Goal: Task Accomplishment & Management: Use online tool/utility

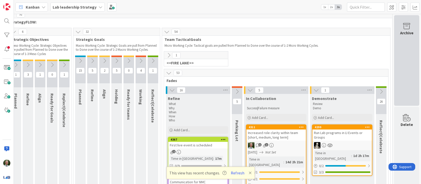
scroll to position [5, 87]
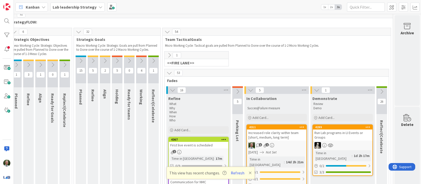
click at [278, 145] on div "1 1" at bounding box center [276, 145] width 59 height 7
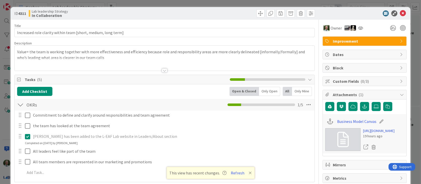
click at [165, 70] on div at bounding box center [165, 70] width 6 height 4
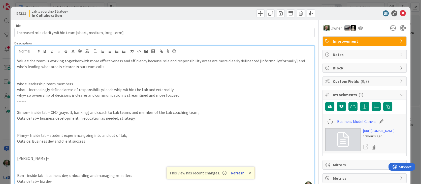
click at [238, 173] on button "Refresh" at bounding box center [237, 172] width 17 height 7
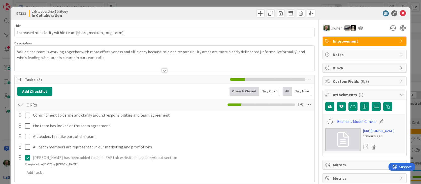
click at [166, 70] on div at bounding box center [165, 70] width 6 height 4
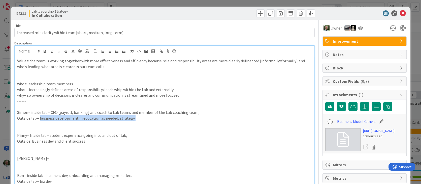
drag, startPoint x: 39, startPoint y: 118, endPoint x: 140, endPoint y: 119, distance: 101.1
click at [140, 119] on p "Outside lab= business development in education as needed, strategy," at bounding box center [164, 118] width 295 height 6
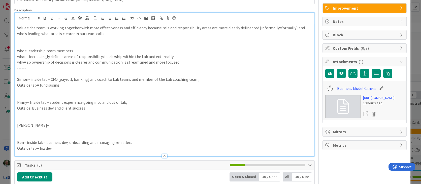
scroll to position [33, 0]
click at [137, 141] on p "Ben= inside lab= business dev, onboarding and managing re-sellers" at bounding box center [164, 142] width 295 height 6
click at [91, 106] on p "Outside: Business dev and client success" at bounding box center [164, 108] width 295 height 6
drag, startPoint x: 27, startPoint y: 78, endPoint x: 17, endPoint y: 79, distance: 10.6
click at [17, 79] on div "Value= the team is working together with more effectiveness and efficiency beca…" at bounding box center [165, 90] width 300 height 132
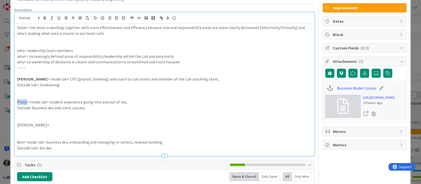
drag, startPoint x: 26, startPoint y: 102, endPoint x: 9, endPoint y: 98, distance: 17.8
drag, startPoint x: 23, startPoint y: 125, endPoint x: 17, endPoint y: 125, distance: 6.1
click at [17, 125] on p "[PERSON_NAME]=" at bounding box center [164, 125] width 295 height 6
drag, startPoint x: 23, startPoint y: 142, endPoint x: 14, endPoint y: 140, distance: 8.8
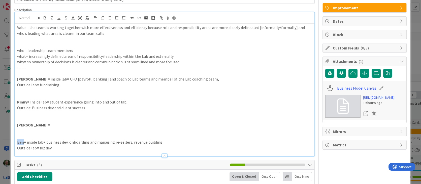
click at [15, 141] on div "Value= the team is working together with more effectiveness and efficiency beca…" at bounding box center [165, 90] width 300 height 132
click at [64, 84] on p "Outside lab= fundraising" at bounding box center [164, 85] width 295 height 6
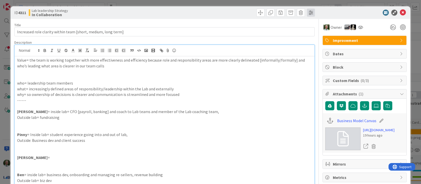
scroll to position [0, 0]
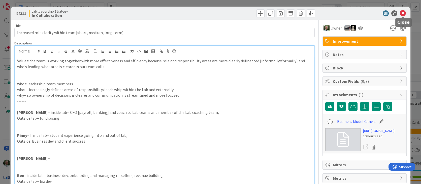
click at [403, 13] on icon at bounding box center [403, 13] width 6 height 6
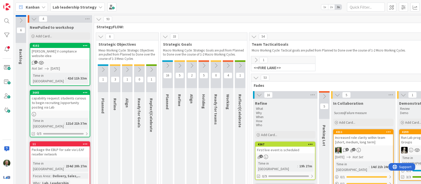
click at [153, 69] on icon at bounding box center [152, 70] width 6 height 6
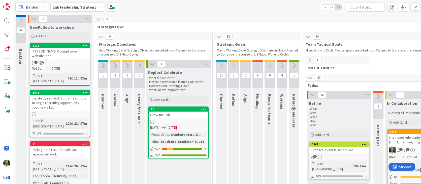
click at [296, 66] on icon at bounding box center [294, 66] width 6 height 6
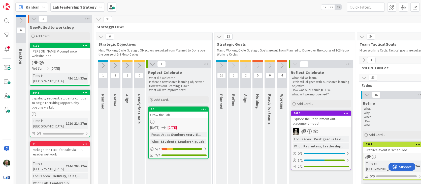
click at [295, 65] on icon at bounding box center [295, 64] width 6 height 6
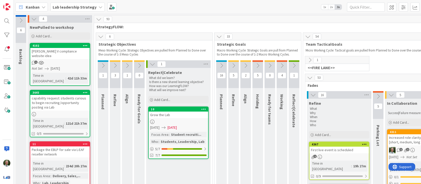
click at [281, 65] on icon at bounding box center [282, 66] width 6 height 6
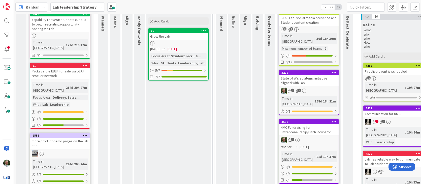
scroll to position [83, 0]
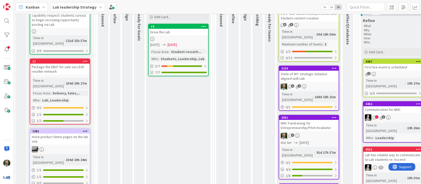
click at [310, 120] on link "3551 NMC Fundraising for Entrepreneurship/Pitch Incubator 1 Not Set [DATE] Time…" at bounding box center [309, 147] width 61 height 65
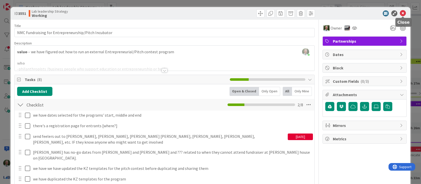
click at [404, 14] on icon at bounding box center [403, 13] width 6 height 6
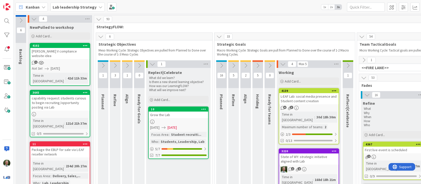
click at [76, 6] on b "Lab leadership Strategy" at bounding box center [75, 7] width 44 height 5
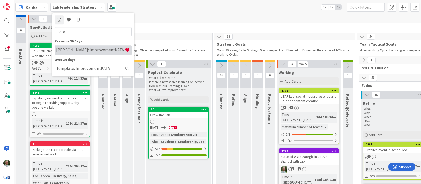
type input "kata"
click at [86, 51] on h4 "[PERSON_NAME]: ImprovementKATA" at bounding box center [90, 49] width 69 height 5
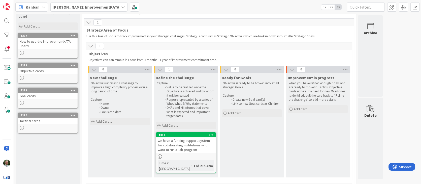
scroll to position [20, 0]
click at [189, 148] on div "we have a funding support system for collaborating institutions who want to run…" at bounding box center [185, 146] width 59 height 16
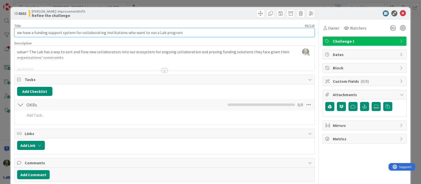
click at [191, 33] on input "we have a funding support system for collaborating institutions who want to run…" at bounding box center [164, 32] width 301 height 9
type input "we have a funding support system for collaborating institutions who want to run…"
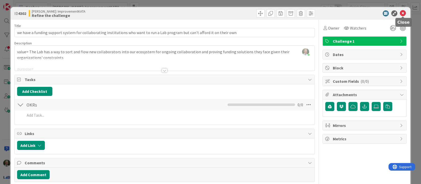
click at [404, 12] on icon at bounding box center [403, 13] width 6 height 6
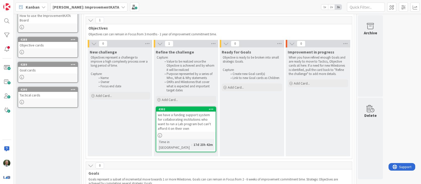
scroll to position [45, 0]
click at [180, 117] on div "we have a funding support system for collaborating institutions who want to run…" at bounding box center [185, 122] width 59 height 20
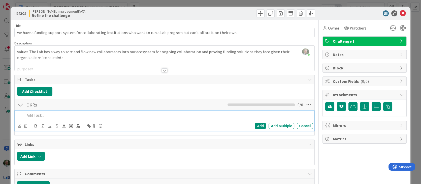
click at [30, 116] on p at bounding box center [168, 115] width 286 height 6
click at [403, 12] on icon at bounding box center [403, 13] width 6 height 6
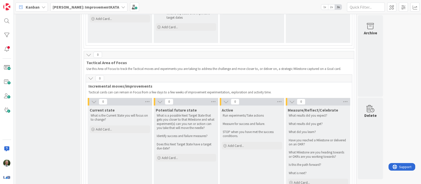
scroll to position [278, 0]
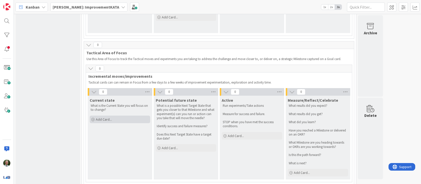
click at [102, 117] on span "Add Card..." at bounding box center [104, 119] width 16 height 5
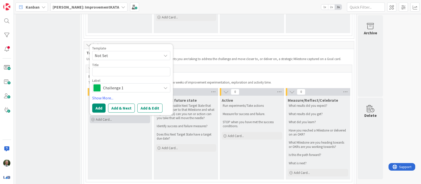
type textarea "x"
type textarea "I"
type textarea "x"
type textarea "I"
type textarea "x"
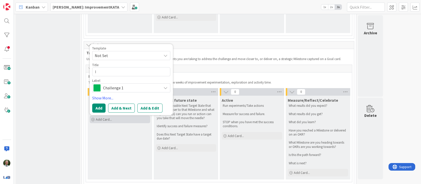
type textarea "I h"
type textarea "x"
type textarea "I ha"
type textarea "x"
type textarea "I hav"
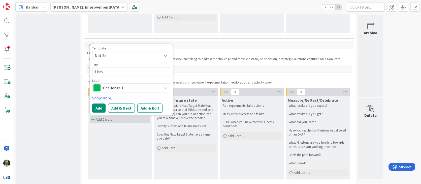
type textarea "x"
type textarea "I have"
type textarea "x"
type textarea "I haven"
type textarea "x"
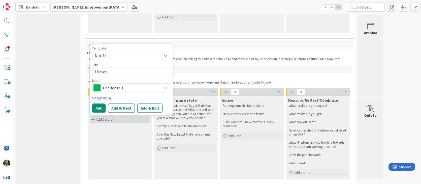
type textarea "I haven'"
type textarea "x"
type textarea "I haven't"
type textarea "x"
type textarea "I haven't"
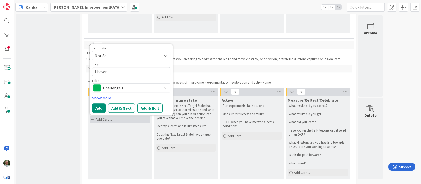
type textarea "x"
type textarea "I haven't s"
type textarea "x"
type textarea "I haven't st"
type textarea "x"
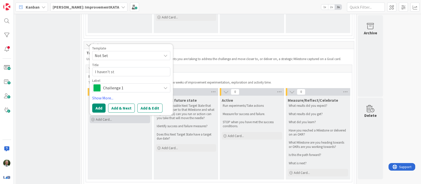
type textarea "I haven't sta"
type textarea "x"
type textarea "I haven't star"
type textarea "x"
type textarea "I haven't start"
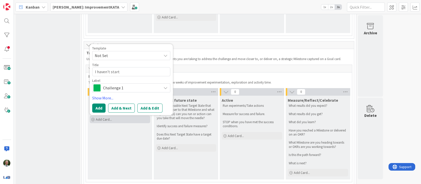
type textarea "x"
type textarea "I haven't starte"
type textarea "x"
type textarea "I haven't started"
type textarea "x"
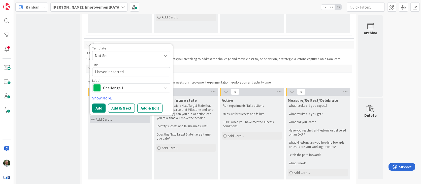
type textarea "I haven't started"
type textarea "x"
type textarea "I haven't started wo"
type textarea "x"
type textarea "I haven't started wor"
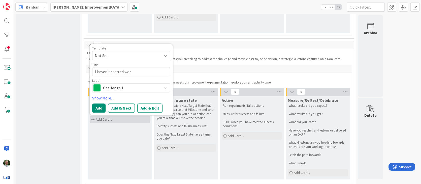
type textarea "x"
type textarea "I haven't started work"
type textarea "x"
type textarea "I haven't started workin"
type textarea "x"
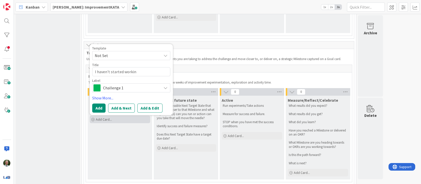
type textarea "I haven't started working"
type textarea "x"
type textarea "I haven't started working"
type textarea "x"
type textarea "I haven't started working t"
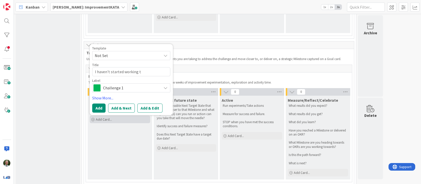
type textarea "x"
type textarea "I haven't started working th"
type textarea "x"
type textarea "I haven't started working the"
type textarea "x"
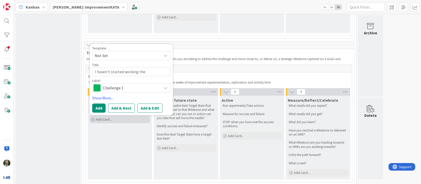
type textarea "I haven't started working th"
type textarea "x"
type textarea "I haven't started working t"
type textarea "x"
type textarea "I haven't started working"
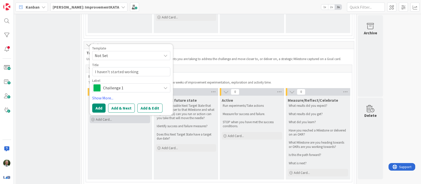
type textarea "x"
type textarea "I haven't started working"
type textarea "x"
type textarea "I haven't started working"
type textarea "x"
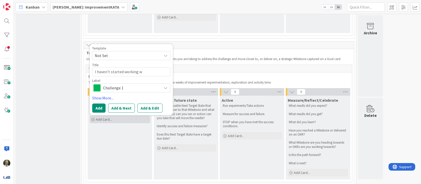
type textarea "I haven't started working wi"
type textarea "x"
type textarea "I haven't started working wit"
type textarea "x"
type textarea "I haven't started working with"
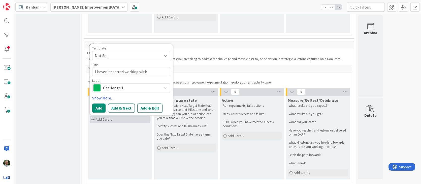
type textarea "x"
type textarea "I haven't started working with G"
type textarea "x"
type textarea "I haven't started working with GB"
type textarea "x"
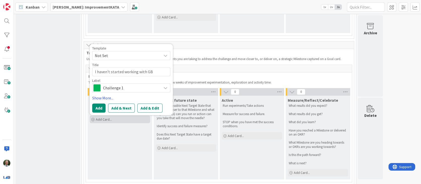
type textarea "I haven't started working with G"
type textarea "x"
type textarea "I haven't started working with GB"
type textarea "x"
type textarea "I haven't started working with GBP"
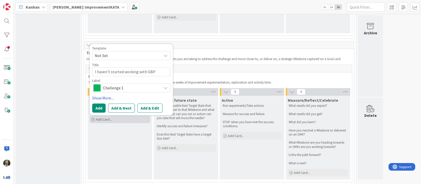
type textarea "x"
type textarea "I haven't started working with GB"
type textarea "x"
type textarea "I haven't started working with G"
type textarea "x"
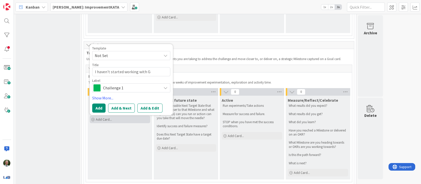
type textarea "I haven't started working with GP"
type textarea "x"
type textarea "I haven't started working with GPT"
type textarea "x"
type textarea "I haven't started working with GPT"
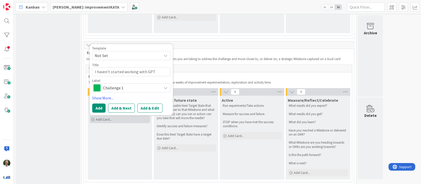
type textarea "x"
type textarea "I haven't started working with GPT to"
type textarea "x"
type textarea "I haven't started working with GPT to"
type textarea "x"
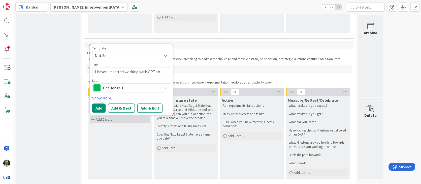
type textarea "I haven't started working with GPT to s"
type textarea "x"
type textarea "I haven't started working with GPT to se"
type textarea "x"
type textarea "I haven't started working with GPT to see"
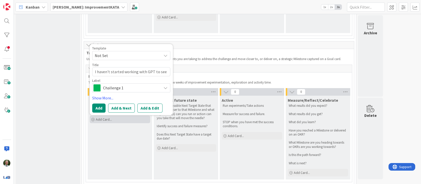
type textarea "x"
type textarea "I haven't started working with GPT to see"
type textarea "x"
type textarea "I haven't started working with GPT to see h"
type textarea "x"
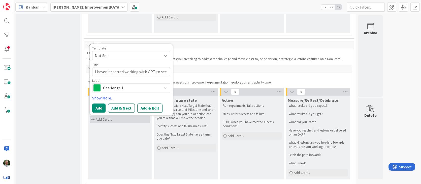
type textarea "I haven't started working with GPT to see ho"
type textarea "x"
type textarea "I haven't started working with GPT to see how"
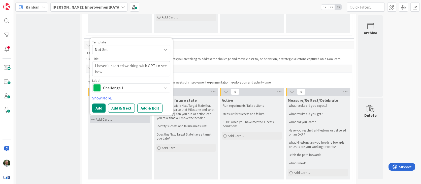
type textarea "x"
type textarea "I haven't started working with GPT to see how"
type textarea "x"
type textarea "I haven't started working with GPT to see how t"
type textarea "x"
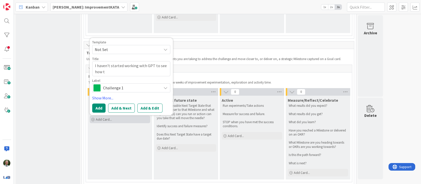
type textarea "I haven't started working with GPT to see how to"
type textarea "x"
type textarea "I haven't started working with GPT to see how to"
type textarea "x"
type textarea "I haven't started working with GPT to see how to d"
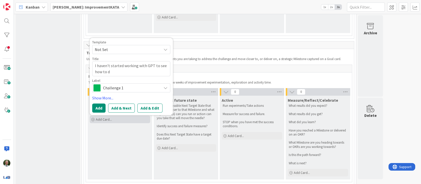
type textarea "x"
type textarea "I haven't started working with GPT to see how to do"
type textarea "x"
type textarea "I haven't started working with GPT to see how to do"
type textarea "x"
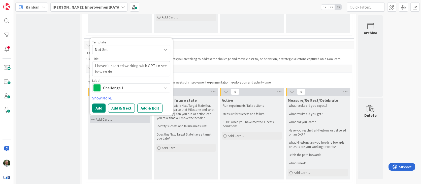
type textarea "I haven't started working with GPT to see how to do t"
type textarea "x"
type textarea "I haven't started working with GPT to see how to do th"
type textarea "x"
type textarea "I haven't started working with GPT to see how to do the"
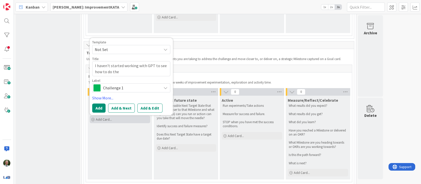
type textarea "x"
type textarea "I haven't started working with GPT to see how to do the K"
type textarea "x"
type textarea "I haven't started working with GPT to see how to do the Ka"
type textarea "x"
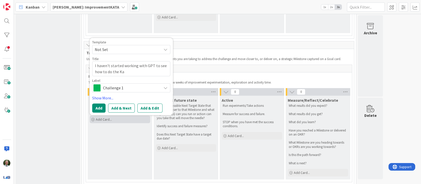
type textarea "I haven't started working with GPT to see how to do the K"
type textarea "x"
type textarea "I haven't started working with GPT to see how to do the KA"
type textarea "x"
type textarea "I haven't started working with GPT to see how to do [PERSON_NAME]"
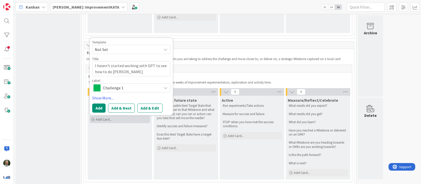
type textarea "x"
type textarea "I haven't started working with GPT to see how to do the KATA"
type textarea "x"
type textarea "I haven't started working with GPT to see how to do the KATA"
type textarea "x"
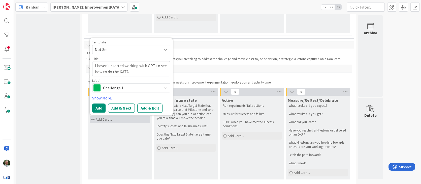
type textarea "I haven't started working with GPT to see how to do the KATA w"
type textarea "x"
type textarea "I haven't started working with GPT to see how to do the KATA wi"
type textarea "x"
type textarea "I haven't started working with GPT to see how to do the KATA wit"
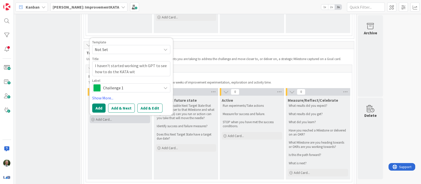
type textarea "x"
type textarea "I haven't started working with GPT to see how to do the KATA with"
type textarea "x"
type textarea "I haven't started working with GPT to see how to do the KATA with"
type textarea "x"
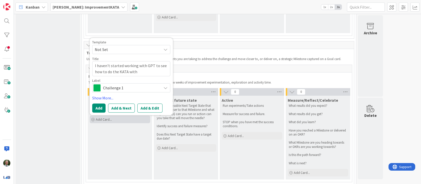
type textarea "I haven't started working with GPT to see how to do the KATA with i"
type textarea "x"
type textarea "I haven't started working with GPT to see how to do the KATA with it"
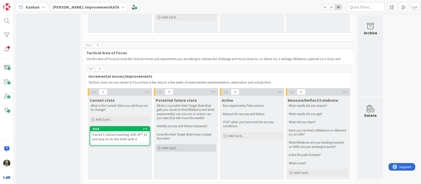
click at [178, 144] on div "Add Card..." at bounding box center [186, 148] width 61 height 8
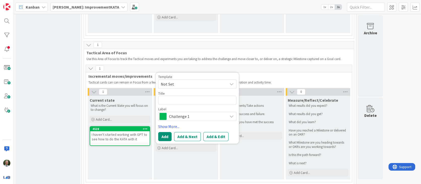
type textarea "x"
type textarea "I"
type textarea "x"
type textarea "I"
type textarea "x"
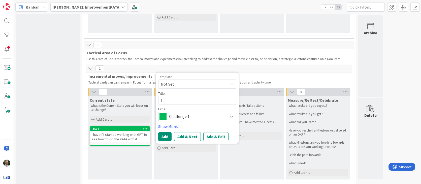
type textarea "I h"
type textarea "x"
type textarea "I hav"
type textarea "x"
type textarea "I have"
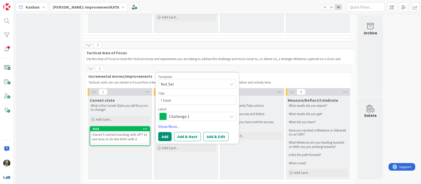
type textarea "x"
type textarea "I hav"
type textarea "x"
type textarea "I ha"
type textarea "x"
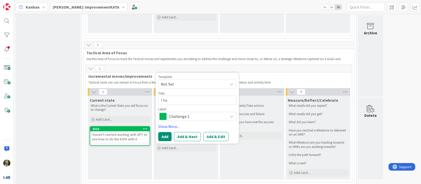
type textarea "I h"
type textarea "x"
type textarea "I"
type textarea "x"
type textarea "I"
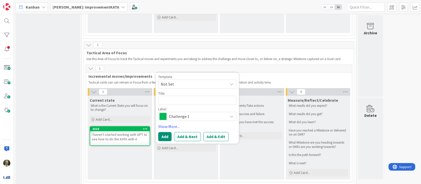
click at [109, 153] on div "Current state What is the Current State you will focus on to change? Add Card..…" at bounding box center [120, 138] width 65 height 84
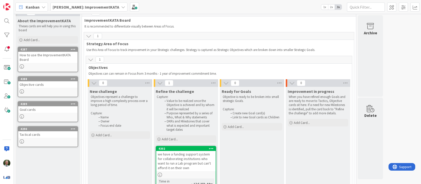
scroll to position [0, 0]
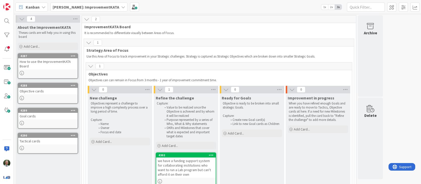
click at [92, 89] on icon at bounding box center [94, 90] width 6 height 6
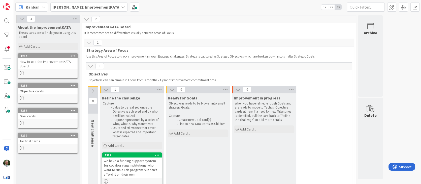
click at [172, 90] on icon at bounding box center [172, 90] width 6 height 6
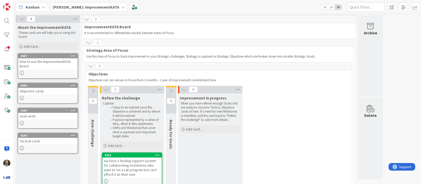
click at [188, 91] on div "0" at bounding box center [210, 90] width 65 height 8
click at [186, 89] on icon at bounding box center [185, 90] width 6 height 6
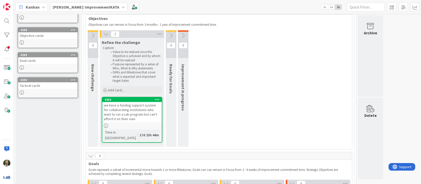
scroll to position [46, 0]
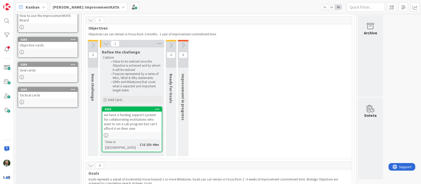
click at [172, 46] on icon at bounding box center [171, 45] width 6 height 6
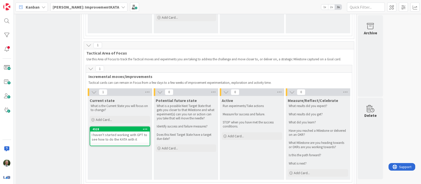
scroll to position [278, 0]
click at [112, 127] on div "4528" at bounding box center [121, 129] width 57 height 4
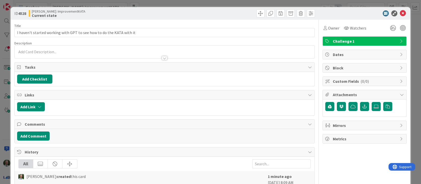
click at [355, 40] on span "Challenge 1" at bounding box center [365, 41] width 65 height 6
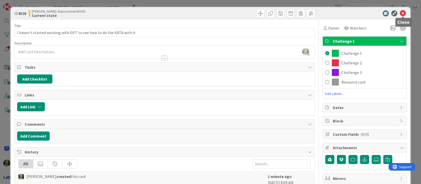
click at [403, 11] on icon at bounding box center [403, 13] width 6 height 6
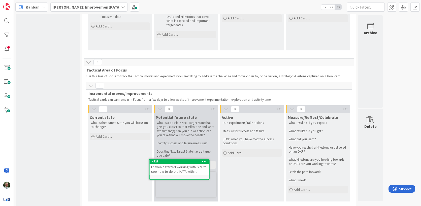
scroll to position [255, 0]
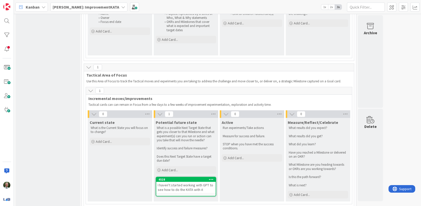
click at [189, 182] on div "I haven't started working with GPT to see how to do the KATA with it" at bounding box center [185, 187] width 59 height 11
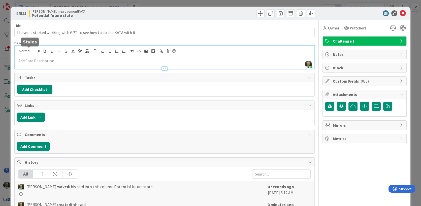
click at [41, 52] on div "[PERSON_NAME] just joined" at bounding box center [165, 57] width 300 height 23
click at [40, 61] on p at bounding box center [164, 61] width 295 height 6
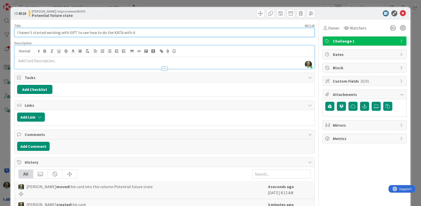
click at [116, 33] on input "I haven't started working with GPT to see how to do the KATA with it" at bounding box center [164, 32] width 301 height 9
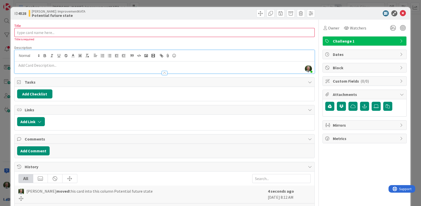
click at [42, 65] on p at bounding box center [164, 66] width 295 height 6
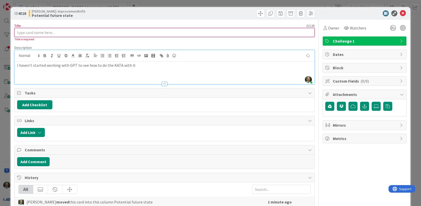
click at [45, 32] on input "Title" at bounding box center [164, 32] width 301 height 9
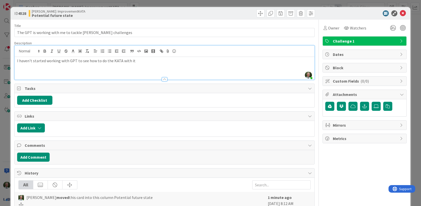
click at [138, 62] on p "I haven't started working with GPT to see how to do the KATA with it" at bounding box center [164, 61] width 295 height 6
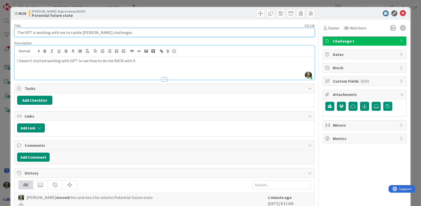
click at [127, 33] on input "The GPT is working with me to tackle [PERSON_NAME] challenges" at bounding box center [164, 32] width 301 height 9
type input "The GPT is working with me to tackle [PERSON_NAME] challenges for fundraising"
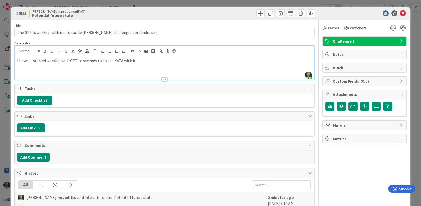
click at [142, 60] on p "I haven't started working with GPT to see how to do the KATA with it" at bounding box center [164, 61] width 295 height 6
click at [402, 12] on icon at bounding box center [403, 13] width 6 height 6
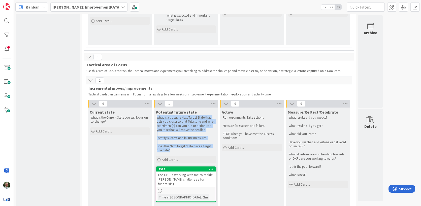
drag, startPoint x: 157, startPoint y: 111, endPoint x: 202, endPoint y: 147, distance: 57.6
click at [202, 147] on div "What is a possible Next Target State that gets you closer to that Milestone and…" at bounding box center [186, 134] width 61 height 39
click at [183, 168] on div "4528" at bounding box center [187, 170] width 57 height 4
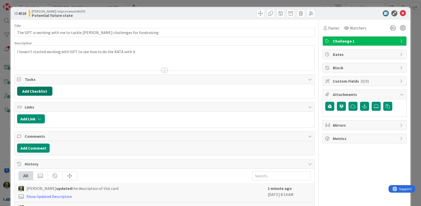
click at [34, 91] on button "Add Checklist" at bounding box center [34, 91] width 35 height 9
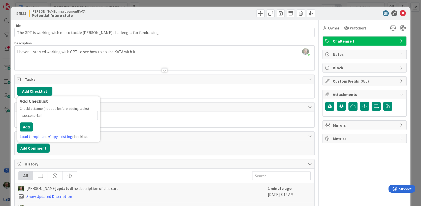
click at [23, 116] on input "success-fail" at bounding box center [59, 115] width 78 height 9
type input "experiments-success-fail"
click at [29, 128] on button "Add" at bounding box center [26, 127] width 13 height 9
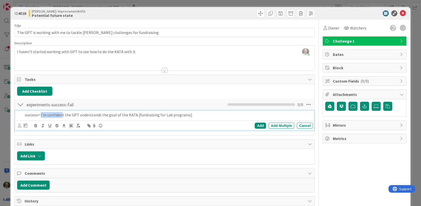
drag, startPoint x: 62, startPoint y: 115, endPoint x: 39, endPoint y: 116, distance: 23.2
click at [40, 117] on p "success= I'm confident the GPT understands the goal of the KATA [fundraising fo…" at bounding box center [168, 115] width 286 height 6
click at [169, 115] on p "success= the GPT understands the goal of the KATA [fundraising for Lab programs]" at bounding box center [168, 115] width 286 height 6
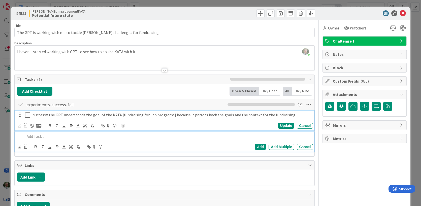
click at [284, 115] on p "success= the GPT understands the goal of the KATA [fundraising for Lab programs…" at bounding box center [172, 115] width 278 height 6
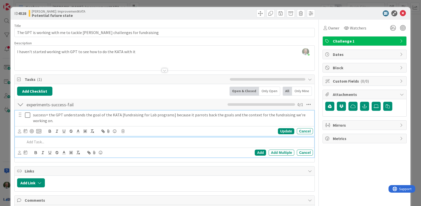
click at [42, 143] on p at bounding box center [168, 142] width 286 height 6
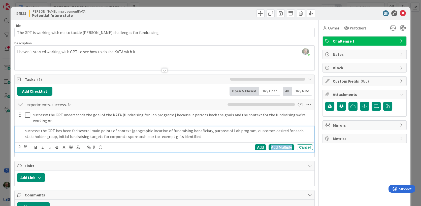
click at [281, 147] on div "Add Multiple" at bounding box center [282, 147] width 26 height 6
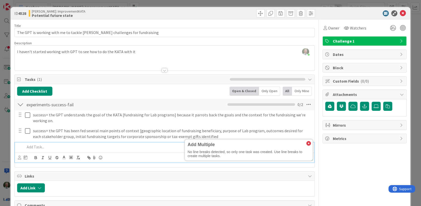
click at [118, 143] on div at bounding box center [168, 147] width 290 height 9
click at [310, 143] on icon at bounding box center [309, 143] width 5 height 5
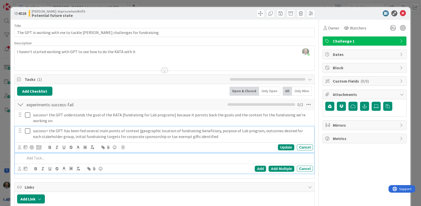
click at [63, 137] on p "success= the GPT has been fed several main points of context [geographic locati…" at bounding box center [172, 133] width 278 height 11
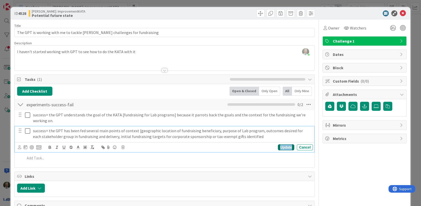
click at [283, 146] on div "Update" at bounding box center [286, 147] width 16 height 6
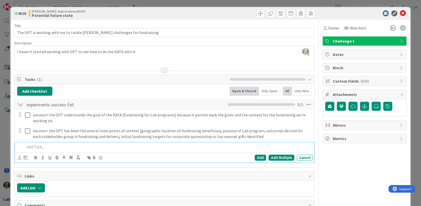
click at [38, 148] on p at bounding box center [168, 147] width 286 height 6
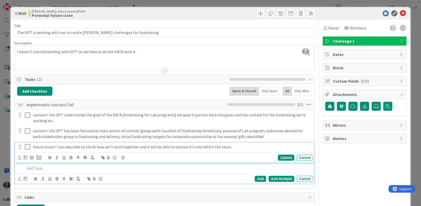
click at [67, 146] on p "future state= I can describe to the AI how we'll work together and it will be a…" at bounding box center [172, 147] width 278 height 6
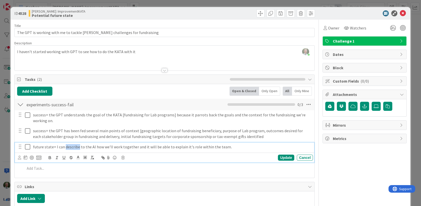
click at [67, 146] on p "future state= I can describe to the AI how we'll work together and it will be a…" at bounding box center [172, 147] width 278 height 6
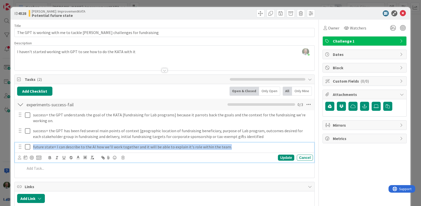
click at [67, 146] on p "future state= I can describe to the AI how we'll work together and it will be a…" at bounding box center [172, 147] width 278 height 6
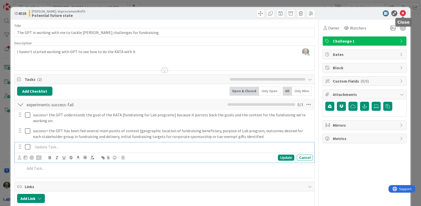
click at [400, 12] on icon at bounding box center [403, 13] width 6 height 6
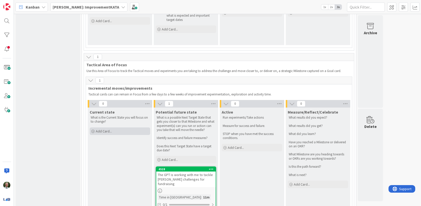
click at [100, 129] on span "Add Card..." at bounding box center [104, 131] width 16 height 5
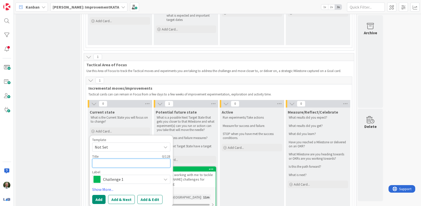
paste textarea "future state= I can describe to the AI how we'll work together and it will be a…"
type textarea "x"
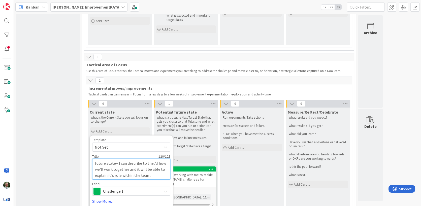
type textarea "future state= I can describe to the AI how we'll work together and it will be a…"
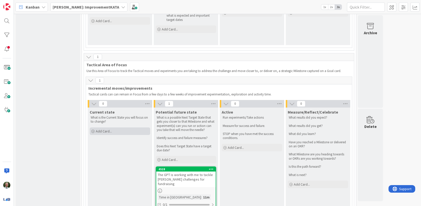
click at [113, 128] on div "Add Card..." at bounding box center [120, 132] width 61 height 8
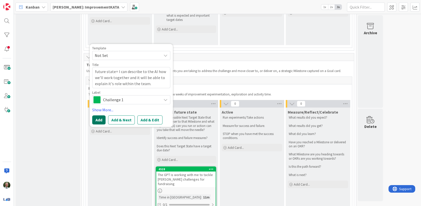
click at [100, 115] on button "Add" at bounding box center [98, 119] width 13 height 9
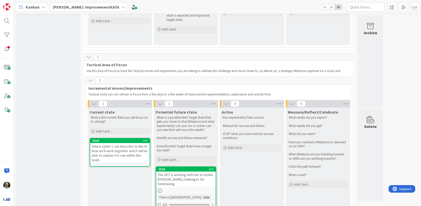
scroll to position [272, 0]
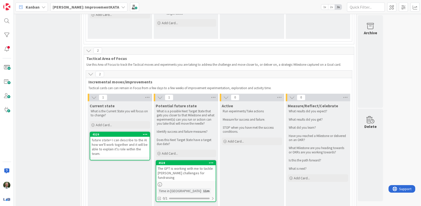
click at [109, 7] on div "[PERSON_NAME]: ImprovementKATA" at bounding box center [88, 7] width 77 height 9
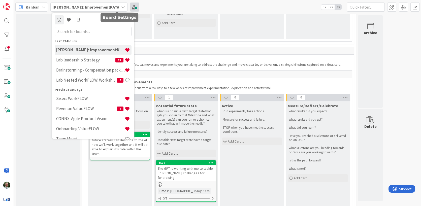
click at [130, 7] on span at bounding box center [134, 7] width 9 height 9
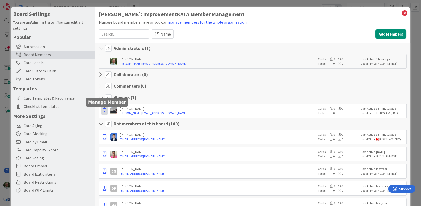
click at [104, 111] on icon "button" at bounding box center [105, 110] width 4 height 5
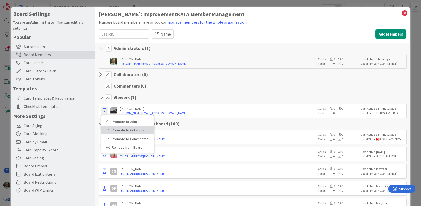
click at [116, 129] on p "Promote to Collaborator" at bounding box center [129, 131] width 35 height 4
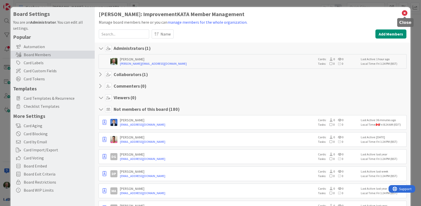
click at [404, 12] on icon at bounding box center [405, 13] width 7 height 7
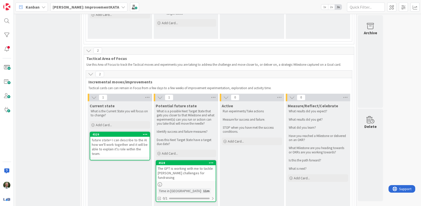
click at [176, 165] on div "The GPT is working with me to tackle [PERSON_NAME] challenges for fundraising" at bounding box center [185, 173] width 59 height 16
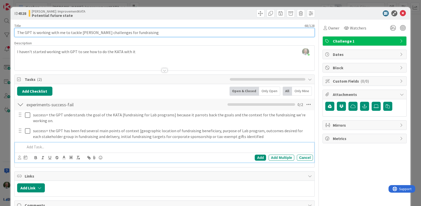
click at [120, 33] on input "The GPT is working with me to tackle [PERSON_NAME] challenges for fundraising" at bounding box center [164, 32] width 301 height 9
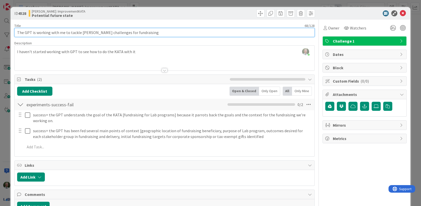
click at [120, 33] on input "The GPT is working with me to tackle [PERSON_NAME] challenges for fundraising" at bounding box center [164, 32] width 301 height 9
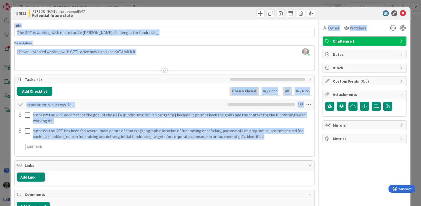
drag, startPoint x: 349, startPoint y: 12, endPoint x: 364, endPoint y: 38, distance: 30.2
click at [364, 38] on div "ID 4528 [PERSON_NAME]: ImprovementKATA Potential future state Title 68 / 128 Th…" at bounding box center [211, 197] width 400 height 380
click at [294, 34] on input "The GPT is working with me to tackle [PERSON_NAME] challenges for fundraising" at bounding box center [164, 32] width 301 height 9
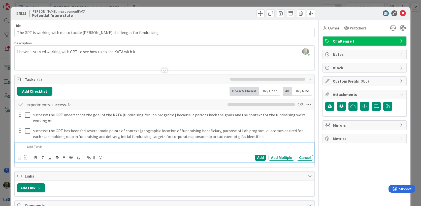
click at [39, 147] on p at bounding box center [168, 147] width 286 height 6
click at [258, 156] on div "Add" at bounding box center [260, 158] width 11 height 6
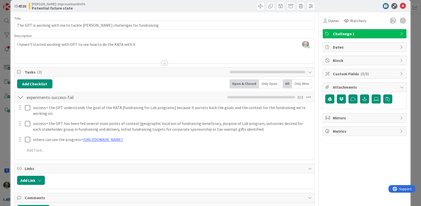
scroll to position [9, 0]
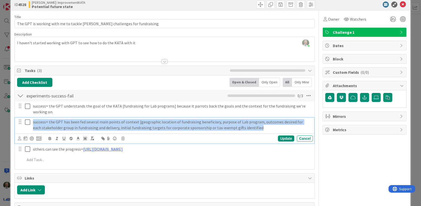
drag, startPoint x: 250, startPoint y: 128, endPoint x: 37, endPoint y: 102, distance: 214.6
click at [37, 102] on div "success= the GPT understands the goal of the KATA [fundraising for Lab programs…" at bounding box center [164, 134] width 295 height 65
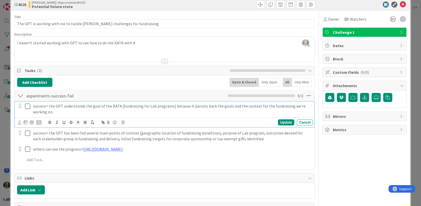
click at [45, 109] on p "success= the GPT understands the goal of the KATA [fundraising for Lab programs…" at bounding box center [172, 108] width 278 height 11
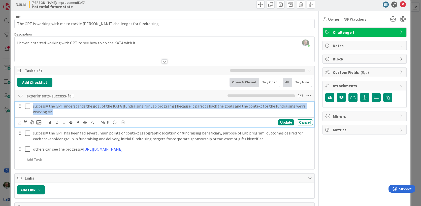
drag, startPoint x: 33, startPoint y: 106, endPoint x: 59, endPoint y: 114, distance: 27.5
click at [59, 114] on p "success= the GPT understands the goal of the KATA [fundraising for Lab programs…" at bounding box center [172, 108] width 278 height 11
copy p "success= the GPT understands the goal of the KATA [fundraising for Lab programs…"
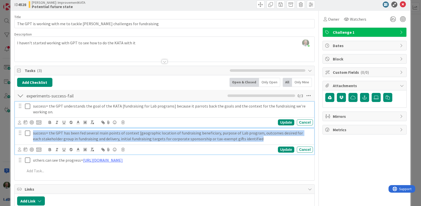
drag, startPoint x: 250, startPoint y: 139, endPoint x: 36, endPoint y: 125, distance: 214.2
click at [35, 125] on div "success= the GPT understands the goal of the KATA [fundraising for Lab programs…" at bounding box center [164, 140] width 295 height 76
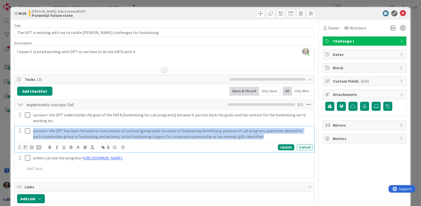
copy p "success= the GPT has been fed several main points of context [geographic locati…"
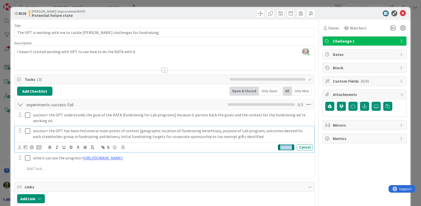
click at [286, 146] on div "Update" at bounding box center [286, 147] width 16 height 6
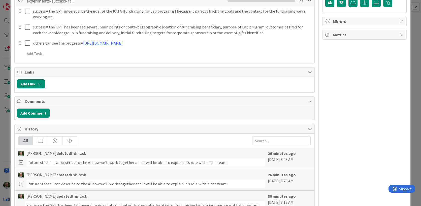
scroll to position [103, 0]
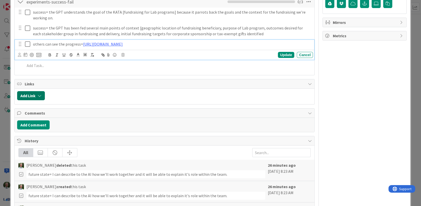
click at [26, 96] on button "Add Link" at bounding box center [31, 95] width 28 height 9
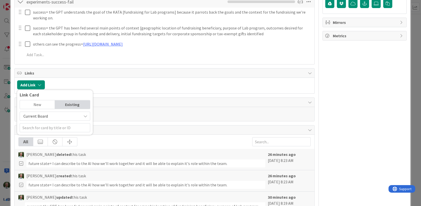
click at [112, 86] on div at bounding box center [179, 84] width 265 height 9
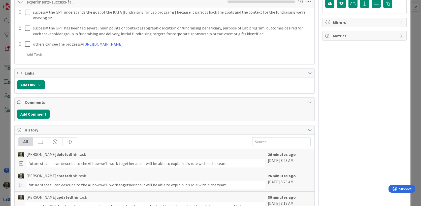
scroll to position [0, 0]
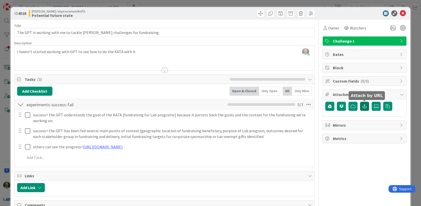
click at [366, 106] on icon "button" at bounding box center [365, 106] width 5 height 4
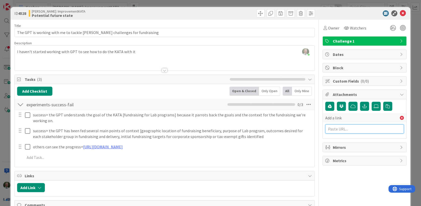
click at [352, 129] on input "text" at bounding box center [364, 129] width 79 height 9
paste input "68b1a1c1"
type input "68b1a1c1"
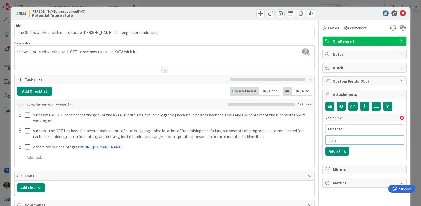
click at [344, 140] on input "text" at bounding box center [364, 140] width 79 height 9
type input "GPT conversation"
click at [345, 152] on button "Add a link" at bounding box center [337, 151] width 24 height 9
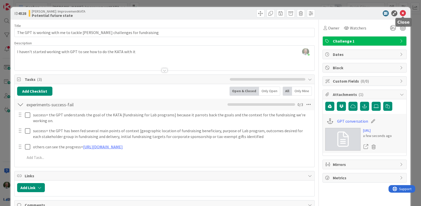
click at [404, 11] on icon at bounding box center [403, 13] width 6 height 6
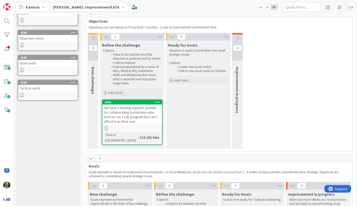
scroll to position [51, 0]
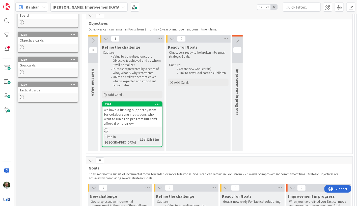
click at [138, 122] on div "we have a funding support system for collaborating institutions who want to run…" at bounding box center [131, 117] width 59 height 20
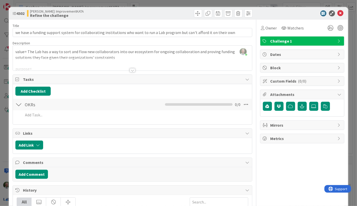
click at [133, 70] on div at bounding box center [133, 70] width 6 height 4
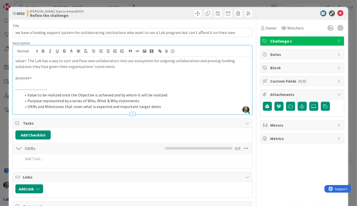
click at [51, 78] on p "purpose=" at bounding box center [132, 78] width 234 height 6
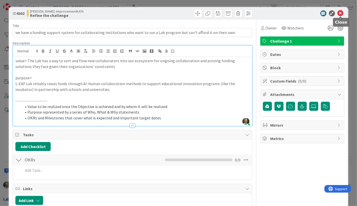
click at [339, 13] on icon at bounding box center [340, 13] width 6 height 6
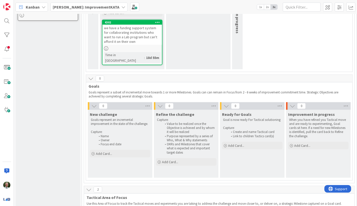
scroll to position [133, 0]
click at [104, 151] on span "Add Card..." at bounding box center [104, 153] width 16 height 5
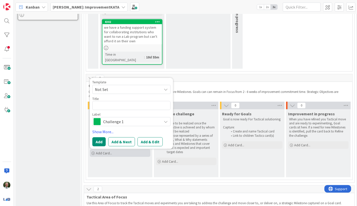
type textarea "x"
type textarea "By [DATE], we have raised $100,000 for the NativityMiguel incubator by identify…"
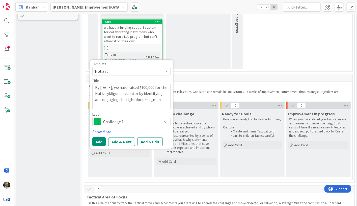
drag, startPoint x: 110, startPoint y: 88, endPoint x: 102, endPoint y: 88, distance: 7.8
click at [102, 88] on textarea "By [DATE], we have raised $100,000 for the NativityMiguel incubator by identify…" at bounding box center [131, 96] width 78 height 27
type textarea "x"
type textarea "By [DATE], we have raised $100k for the NativityMiguel incubator by identifying…"
click at [117, 101] on textarea "By [DATE], we have raised $100k for the NativityMiguel incubator by identifying…" at bounding box center [131, 96] width 78 height 27
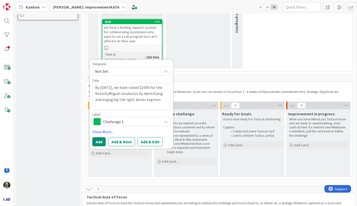
type textarea "x"
type textarea "By [DATE], we have raised $100k for the NativityMiguel incubator by identifying…"
type textarea "x"
click at [98, 137] on button "Add" at bounding box center [98, 141] width 13 height 9
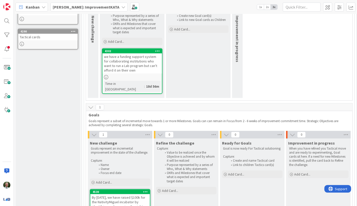
scroll to position [102, 0]
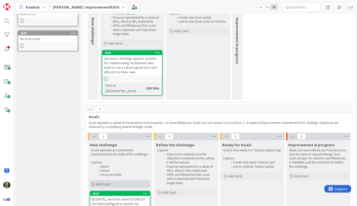
click at [112, 181] on div "Add Card..." at bounding box center [120, 185] width 61 height 8
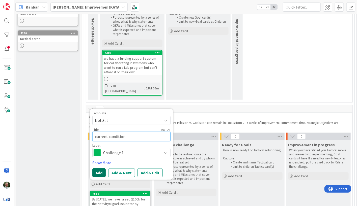
paste textarea "Funds raised so far: $0 • Prospect pool: defined (corporate, foundation, HNWI l…"
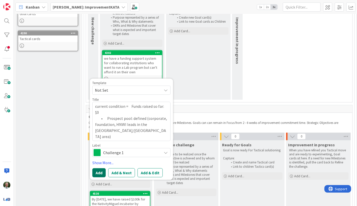
click at [101, 169] on button "Add" at bounding box center [98, 172] width 13 height 9
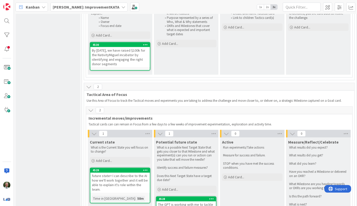
scroll to position [287, 0]
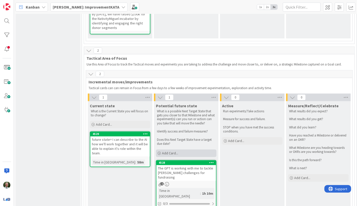
click at [170, 151] on span "Add Card..." at bounding box center [170, 153] width 16 height 5
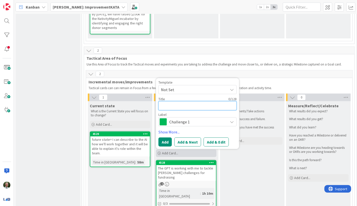
paste textarea "Secure first conversation with one high-net-worth prospect in the pool. • Send …"
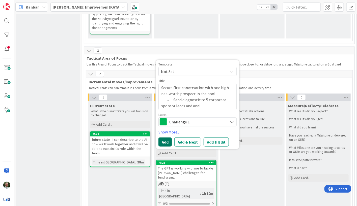
click at [165, 138] on button "Add" at bounding box center [164, 142] width 13 height 9
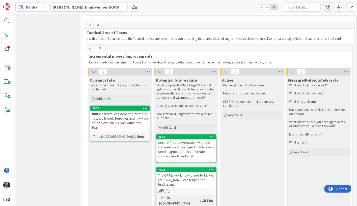
scroll to position [327, 0]
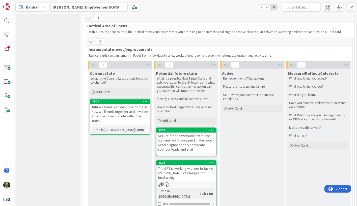
click at [182, 140] on div "Secure first conversation with one high-net-worth prospect in the pool. • Send …" at bounding box center [185, 143] width 59 height 20
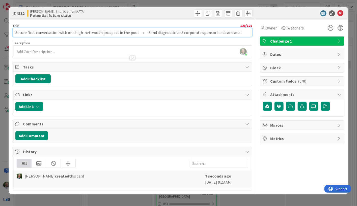
click at [178, 32] on input "Secure first conversation with one high-net-worth prospect in the pool. • Send …" at bounding box center [132, 32] width 239 height 9
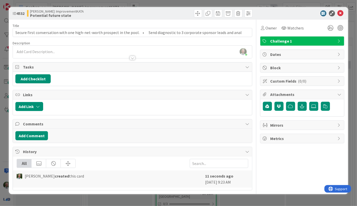
click at [60, 52] on div "[PERSON_NAME] just joined" at bounding box center [132, 52] width 239 height 13
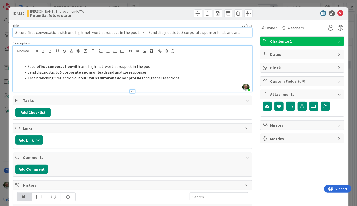
click at [78, 32] on input "Secure first conversation with one high-net-worth prospect in the pool. • Send …" at bounding box center [132, 32] width 239 height 9
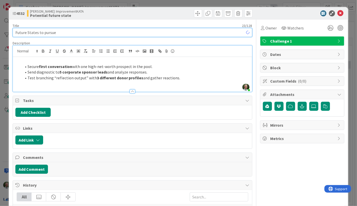
scroll to position [318, 0]
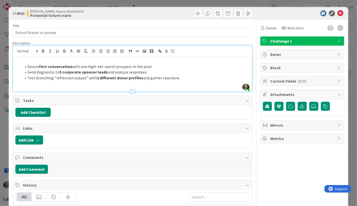
click at [111, 65] on li "Secure first conversation with one high-net-worth prospect in the pool." at bounding box center [135, 67] width 228 height 6
click at [340, 13] on icon at bounding box center [340, 13] width 6 height 6
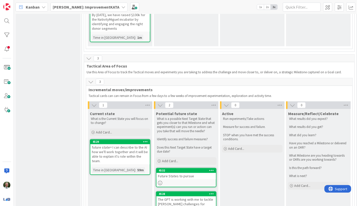
scroll to position [318, 0]
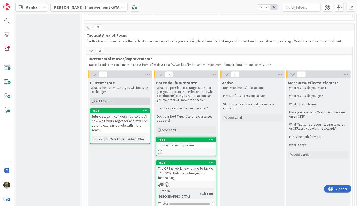
click at [104, 99] on span "Add Card..." at bounding box center [104, 101] width 16 height 5
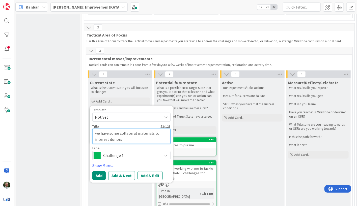
click at [108, 135] on textarea "we have some collateral materials to interest donors" at bounding box center [131, 136] width 78 height 15
click at [97, 171] on button "Add" at bounding box center [98, 175] width 13 height 9
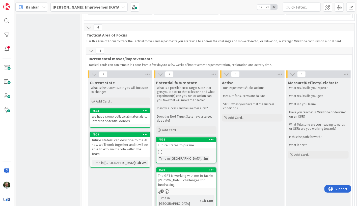
click at [119, 113] on div "we have some collateral materials to interest potential donors" at bounding box center [119, 118] width 59 height 11
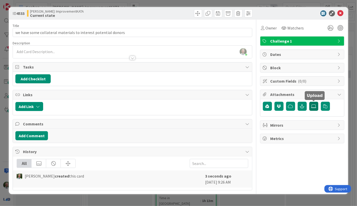
click at [314, 105] on icon at bounding box center [313, 106] width 5 height 4
click at [309, 102] on input "file" at bounding box center [309, 102] width 0 height 0
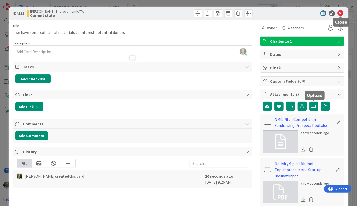
click at [340, 13] on icon at bounding box center [340, 13] width 6 height 6
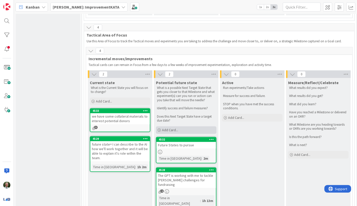
click at [167, 128] on span "Add Card..." at bounding box center [170, 130] width 16 height 5
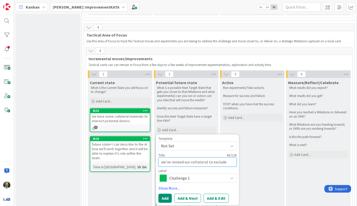
click at [207, 158] on textarea "we've revised our collateral to exclude [PERSON_NAME]" at bounding box center [197, 162] width 78 height 9
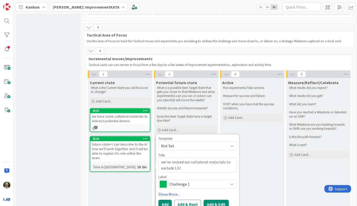
click at [210, 184] on button "Add & Edit" at bounding box center [215, 204] width 25 height 9
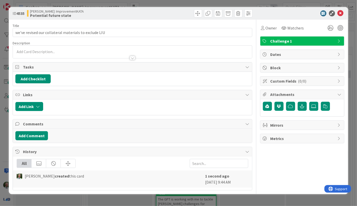
click at [51, 53] on div at bounding box center [132, 55] width 239 height 5
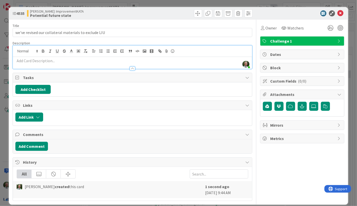
click at [33, 62] on p at bounding box center [132, 61] width 234 height 6
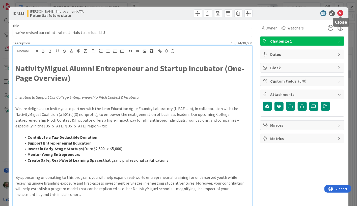
click at [340, 13] on icon at bounding box center [340, 13] width 6 height 6
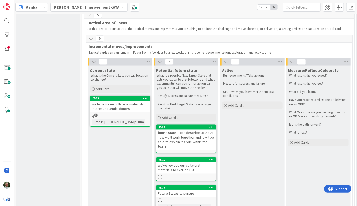
scroll to position [330, 0]
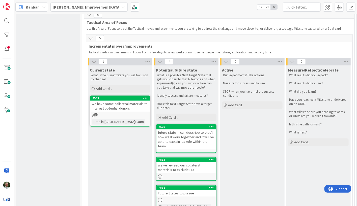
click at [163, 130] on div "future state= I can describe to the AI how we'll work together and it will be a…" at bounding box center [185, 140] width 59 height 20
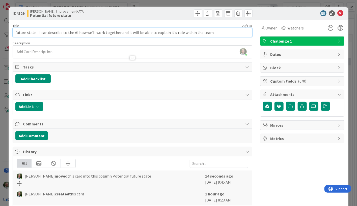
drag, startPoint x: 38, startPoint y: 32, endPoint x: 3, endPoint y: 32, distance: 35.3
click at [3, 32] on div "ID 4529 [PERSON_NAME]: ImprovementKATA Potential future state Title 120 / 128 f…" at bounding box center [178, 103] width 357 height 206
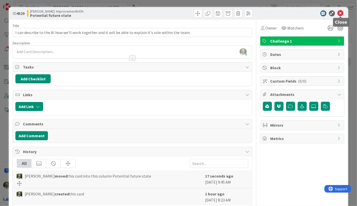
click at [341, 13] on icon at bounding box center [340, 13] width 6 height 6
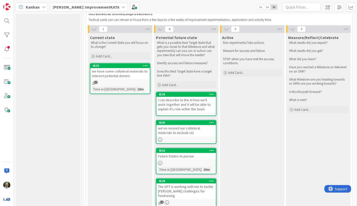
scroll to position [366, 0]
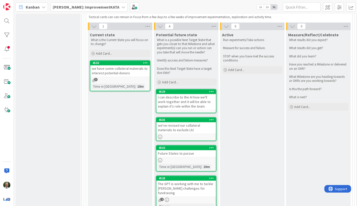
click at [178, 159] on div at bounding box center [185, 161] width 59 height 4
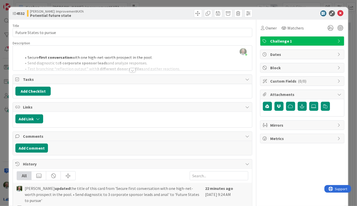
scroll to position [18, 0]
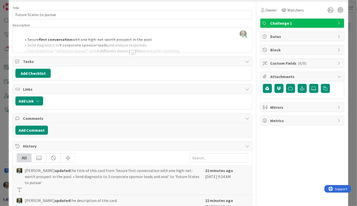
click at [133, 52] on div at bounding box center [133, 52] width 6 height 4
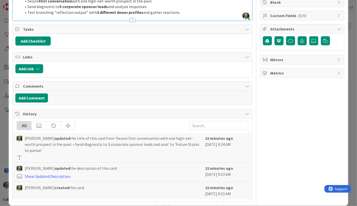
scroll to position [0, 0]
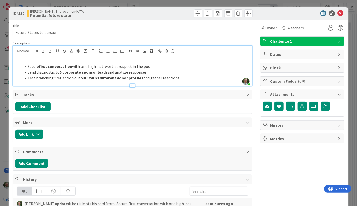
drag, startPoint x: 153, startPoint y: 67, endPoint x: 20, endPoint y: 67, distance: 132.6
click at [20, 67] on ol "Secure first conversation with one high-net-worth prospect in the pool. Send di…" at bounding box center [132, 72] width 234 height 17
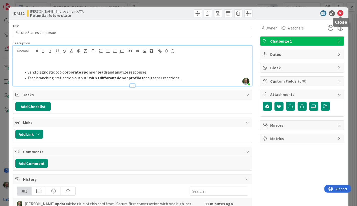
click at [342, 13] on icon at bounding box center [340, 13] width 6 height 6
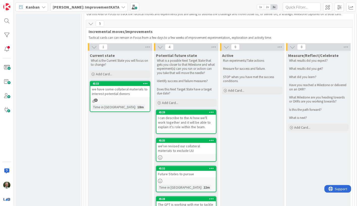
scroll to position [343, 0]
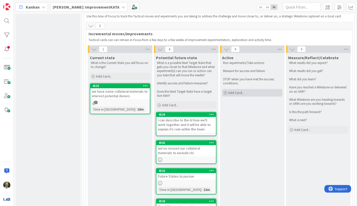
click at [232, 91] on span "Add Card..." at bounding box center [236, 93] width 16 height 5
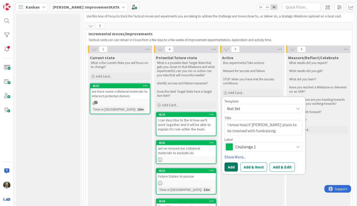
click at [233, 163] on button "Add" at bounding box center [230, 167] width 13 height 9
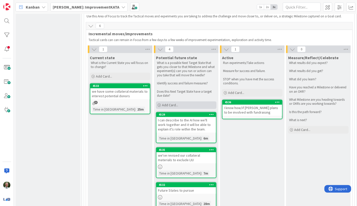
click at [169, 103] on span "Add Card..." at bounding box center [170, 105] width 16 height 5
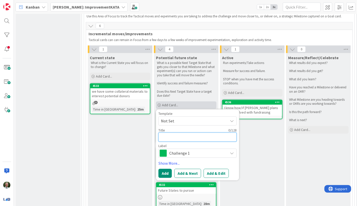
paste textarea "1. Message Resonance Test with HNWI • Hypothesis: A “conservative” framing (tru…"
click at [175, 133] on textarea "message testing for funders" at bounding box center [197, 137] width 78 height 9
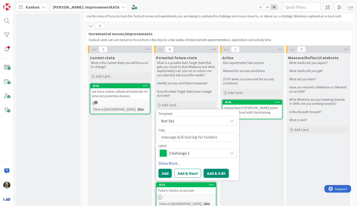
click at [215, 169] on button "Add & Edit" at bounding box center [215, 173] width 25 height 9
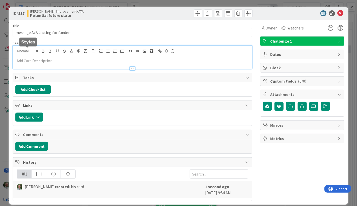
click at [23, 52] on div at bounding box center [132, 57] width 239 height 23
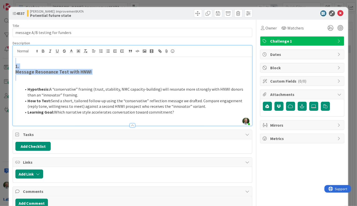
drag, startPoint x: 95, startPoint y: 77, endPoint x: 16, endPoint y: 61, distance: 80.8
click at [16, 61] on div "1. Message Resonance Test with HNWI Hypothesis: A “conservative” framing (trust…" at bounding box center [132, 91] width 239 height 69
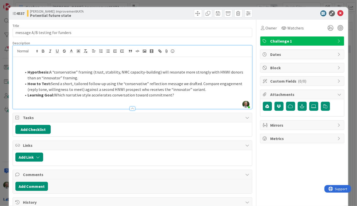
click at [170, 96] on li "Learning Goal: Which narrative style accelerates conversation toward commitment?" at bounding box center [135, 95] width 228 height 6
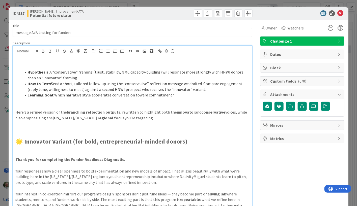
scroll to position [146, 0]
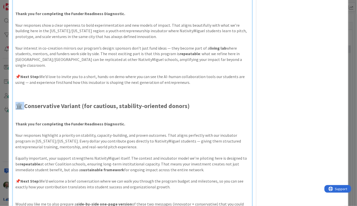
drag, startPoint x: 23, startPoint y: 102, endPoint x: 11, endPoint y: 102, distance: 11.8
click at [11, 102] on div "ID 4537 [PERSON_NAME]: ImprovementKATA Potential future state Title 31 / 128 me…" at bounding box center [178, 110] width 339 height 499
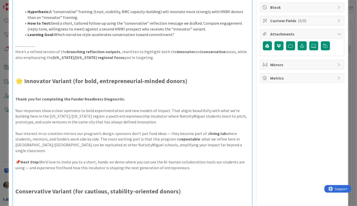
scroll to position [60, 0]
drag, startPoint x: 22, startPoint y: 82, endPoint x: 15, endPoint y: 81, distance: 7.3
click at [15, 81] on strong "🌟 Innovator Variant (for bold, entrepreneurial-minded donors)" at bounding box center [101, 82] width 172 height 8
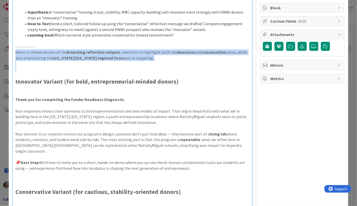
drag, startPoint x: 75, startPoint y: 64, endPoint x: 12, endPoint y: 52, distance: 63.4
click at [13, 52] on div "[PERSON_NAME] joined 2 m ago Hypothesis: A “conservative” framing (trust, stabi…" at bounding box center [132, 147] width 239 height 324
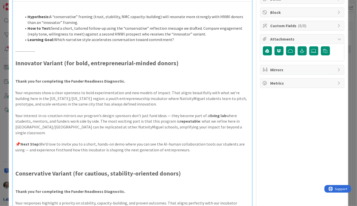
scroll to position [54, 0]
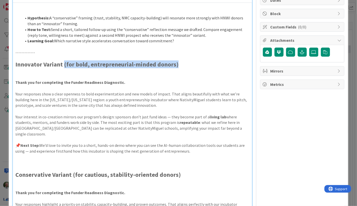
drag, startPoint x: 178, startPoint y: 64, endPoint x: 64, endPoint y: 67, distance: 113.7
click at [64, 67] on h2 "Innovator Variant (for bold, entrepreneurial-minded donors)" at bounding box center [132, 64] width 234 height 7
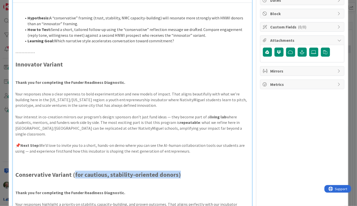
drag, startPoint x: 167, startPoint y: 171, endPoint x: 73, endPoint y: 171, distance: 93.8
click at [73, 171] on h2 "Conservative Variant (for cautious, stability-oriented donors)" at bounding box center [132, 174] width 234 height 7
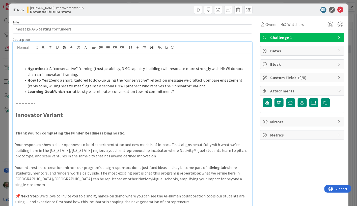
scroll to position [0, 0]
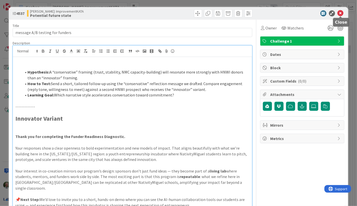
click at [340, 12] on icon at bounding box center [340, 13] width 6 height 6
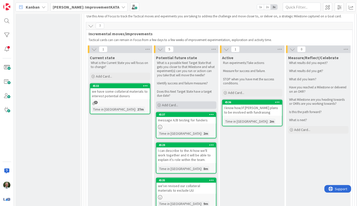
click at [171, 103] on span "Add Card..." at bounding box center [170, 105] width 16 height 5
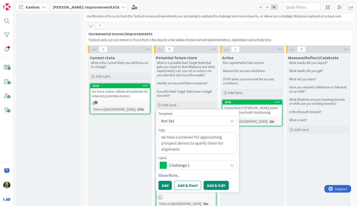
click at [214, 181] on button "Add & Edit" at bounding box center [215, 185] width 25 height 9
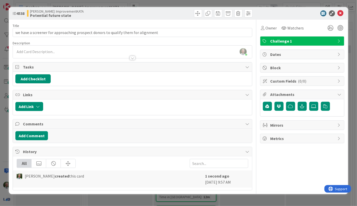
click at [133, 58] on div at bounding box center [133, 58] width 6 height 4
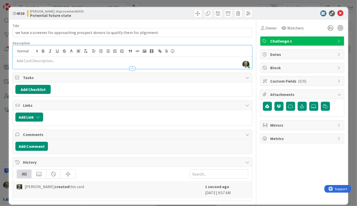
click at [46, 61] on p at bounding box center [132, 61] width 234 height 6
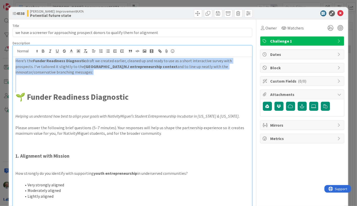
drag, startPoint x: 171, startPoint y: 81, endPoint x: 9, endPoint y: 62, distance: 163.5
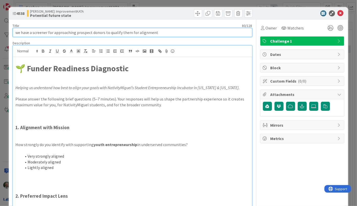
click at [76, 34] on input "we have a screener for approaching prospect donors to qualify them for alignment" at bounding box center [132, 32] width 239 height 9
click at [120, 33] on input "we have a screener for approaching prospect donors to qualify them for alignment" at bounding box center [132, 32] width 239 height 9
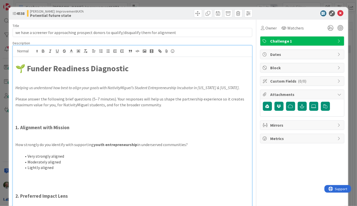
click at [117, 86] on em "Helping us understand how best to align your goals with NativityMiguel’s Studen…" at bounding box center [127, 87] width 224 height 5
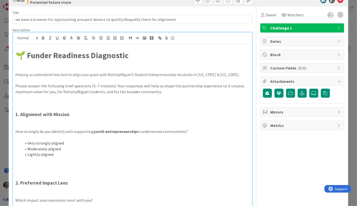
scroll to position [16, 0]
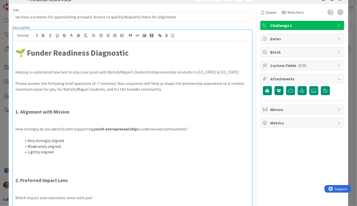
click at [55, 101] on p at bounding box center [132, 101] width 234 height 6
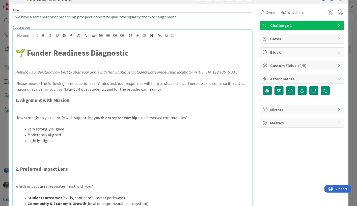
click at [40, 164] on p at bounding box center [132, 164] width 234 height 6
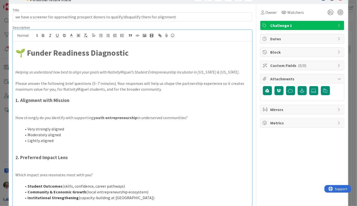
click at [46, 168] on p at bounding box center [132, 169] width 234 height 6
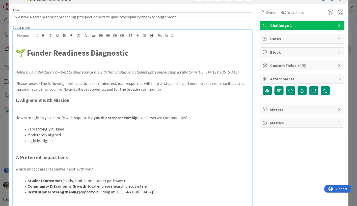
click at [31, 110] on p at bounding box center [132, 112] width 234 height 6
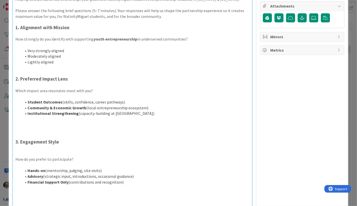
scroll to position [90, 0]
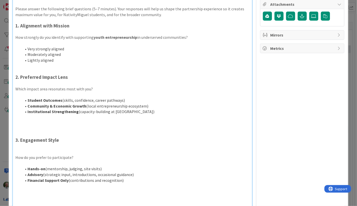
click at [40, 149] on p at bounding box center [132, 152] width 234 height 6
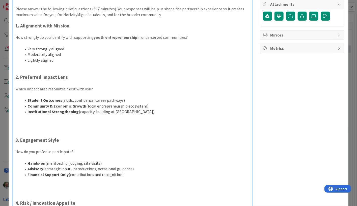
click at [50, 132] on p at bounding box center [132, 135] width 234 height 6
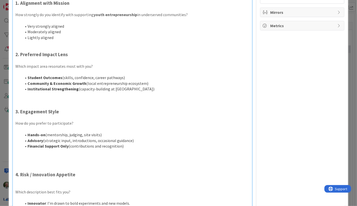
scroll to position [125, 0]
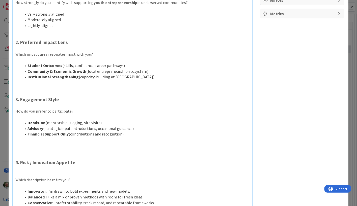
click at [46, 151] on p at bounding box center [132, 151] width 234 height 6
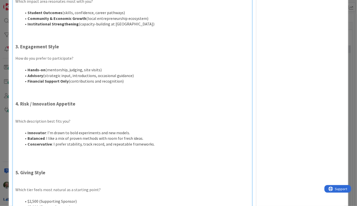
scroll to position [178, 0]
click at [41, 158] on p at bounding box center [132, 156] width 234 height 6
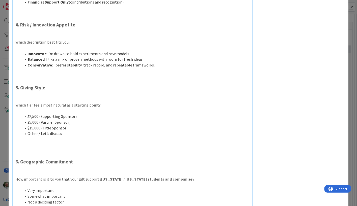
scroll to position [259, 0]
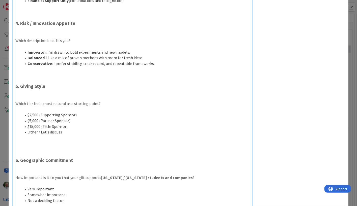
click at [43, 149] on p at bounding box center [132, 149] width 234 height 6
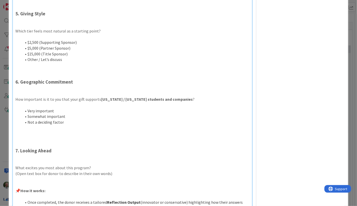
scroll to position [333, 0]
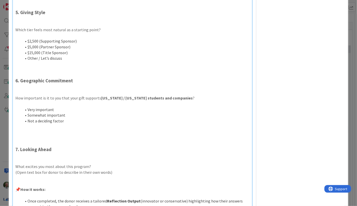
click at [42, 138] on p at bounding box center [132, 139] width 234 height 6
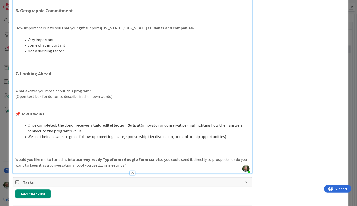
scroll to position [404, 0]
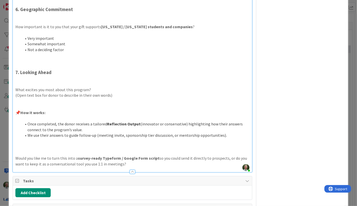
drag, startPoint x: 126, startPoint y: 164, endPoint x: 44, endPoint y: 152, distance: 83.3
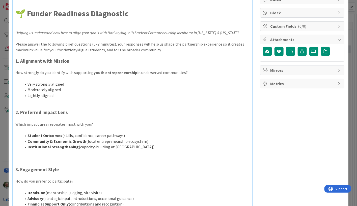
scroll to position [0, 0]
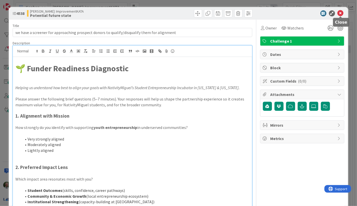
click at [340, 15] on icon at bounding box center [340, 13] width 6 height 6
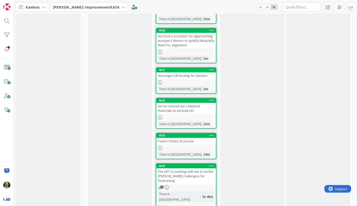
scroll to position [462, 0]
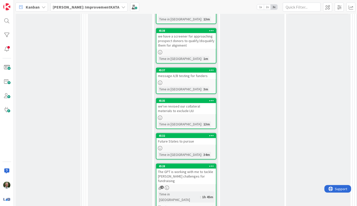
click at [191, 146] on div at bounding box center [185, 148] width 59 height 4
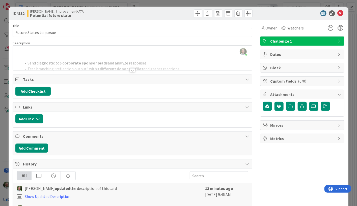
click at [132, 70] on div at bounding box center [133, 70] width 6 height 4
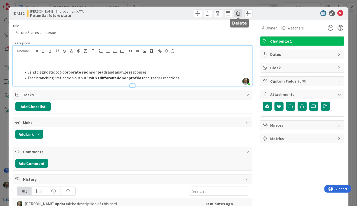
click at [238, 13] on span at bounding box center [238, 13] width 8 height 8
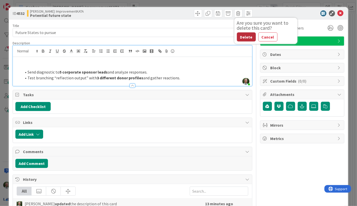
click at [245, 38] on button "Delete" at bounding box center [246, 37] width 19 height 9
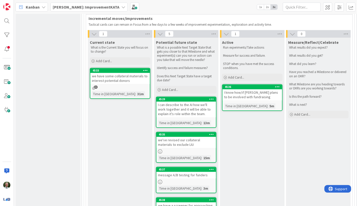
scroll to position [358, 0]
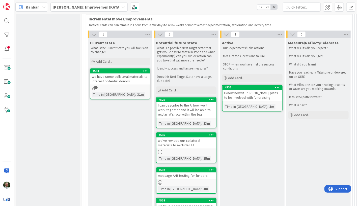
click at [100, 74] on div "we have some collateral materials to interest potential donors" at bounding box center [119, 79] width 59 height 11
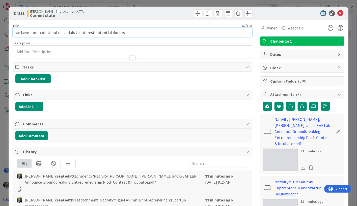
click at [20, 33] on input "we have some collateral materials to interest potential donors" at bounding box center [132, 32] width 239 height 9
drag, startPoint x: 47, startPoint y: 33, endPoint x: 40, endPoint y: 33, distance: 6.6
click at [40, 33] on input "we don't have some collateral materials to interest potential donors" at bounding box center [132, 32] width 239 height 9
click at [137, 33] on input "we don't have revised collateral materials to interest potential donors" at bounding box center [132, 32] width 239 height 9
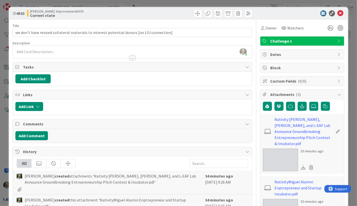
click at [142, 49] on div "[PERSON_NAME] just joined" at bounding box center [132, 52] width 239 height 13
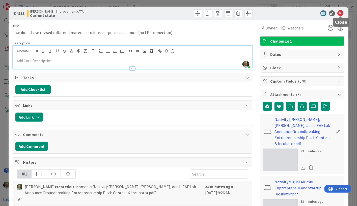
click at [340, 13] on icon at bounding box center [340, 13] width 6 height 6
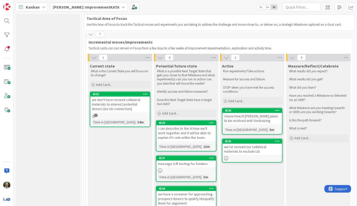
scroll to position [333, 0]
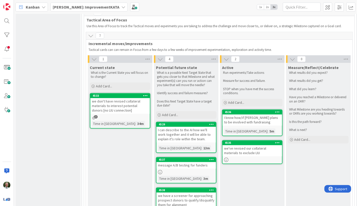
drag, startPoint x: 186, startPoint y: 125, endPoint x: 70, endPoint y: 1, distance: 170.1
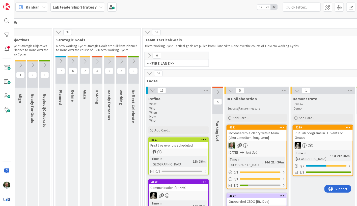
scroll to position [4, 91]
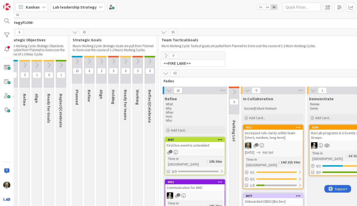
click at [137, 63] on icon at bounding box center [138, 61] width 6 height 6
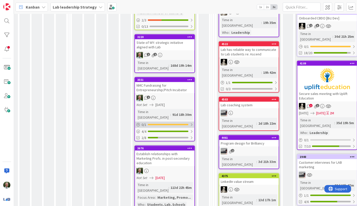
scroll to position [188, 91]
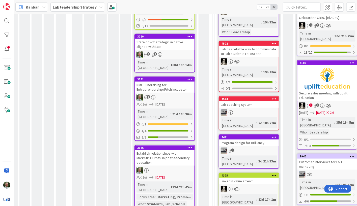
click at [184, 102] on div "Not Set 01/31/2026" at bounding box center [165, 104] width 58 height 5
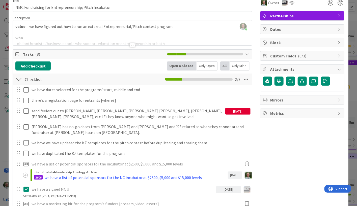
scroll to position [32, 0]
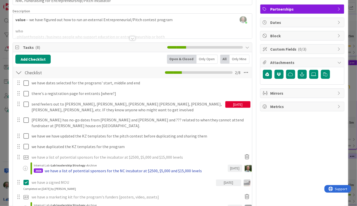
click at [143, 171] on div "we have a list of potential sponsors for the NC incubator at $2500, $5,000 and …" at bounding box center [123, 171] width 157 height 6
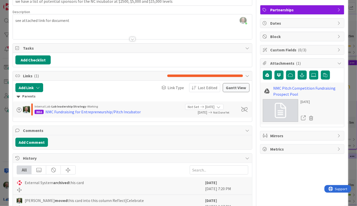
scroll to position [35, 0]
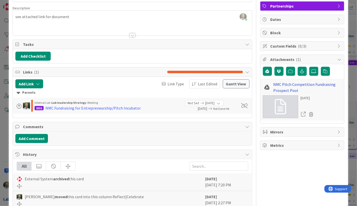
click at [245, 83] on link "NMC Pitch Competition Fundraising Prospect Pool" at bounding box center [307, 87] width 68 height 12
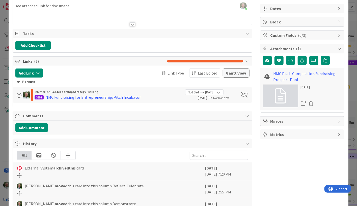
scroll to position [0, 0]
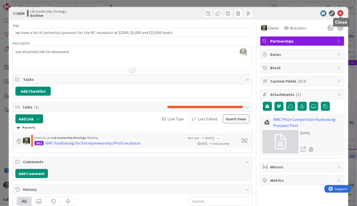
click at [245, 14] on icon at bounding box center [340, 13] width 6 height 6
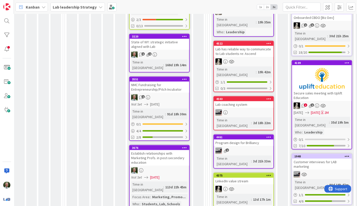
scroll to position [188, 97]
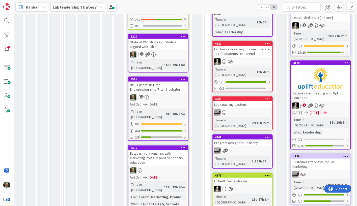
click at [72, 7] on b "Lab leadership Strategy" at bounding box center [75, 7] width 44 height 5
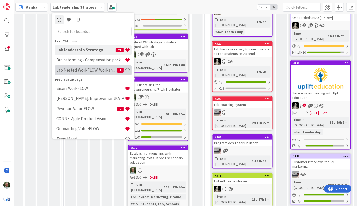
click at [83, 70] on h4 "Lab Nested WorkFLOW: Workshop" at bounding box center [86, 70] width 61 height 5
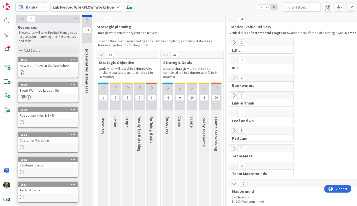
click at [216, 87] on icon at bounding box center [216, 88] width 6 height 6
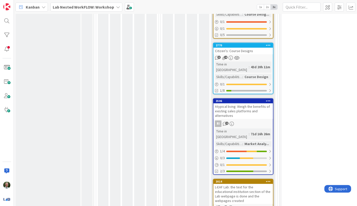
scroll to position [527, 0]
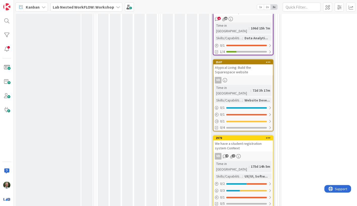
scroll to position [1118, 0]
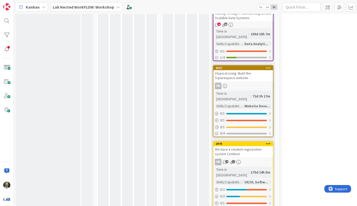
click at [245, 146] on div "We have a student registration system ConNext" at bounding box center [242, 151] width 59 height 11
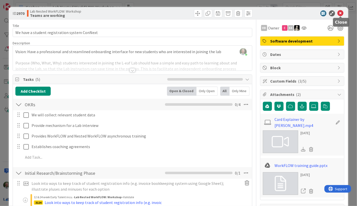
click at [245, 13] on icon at bounding box center [340, 13] width 6 height 6
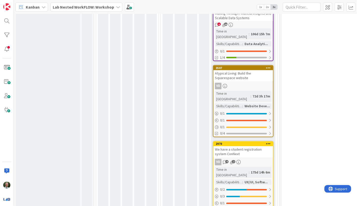
click at [87, 8] on b "Lab Nested WorkFLOW: Workshop" at bounding box center [83, 7] width 61 height 5
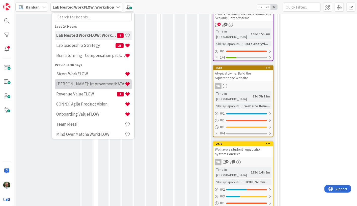
scroll to position [16, 0]
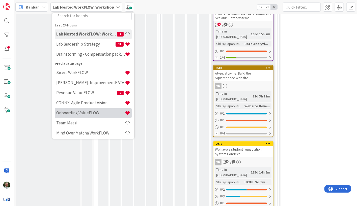
click at [85, 113] on h4 "Onboarding ValueFLOW" at bounding box center [90, 112] width 69 height 5
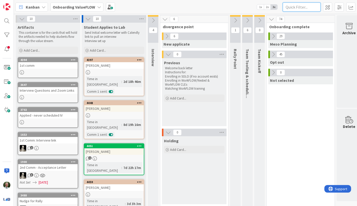
click at [245, 7] on input "text" at bounding box center [302, 7] width 38 height 9
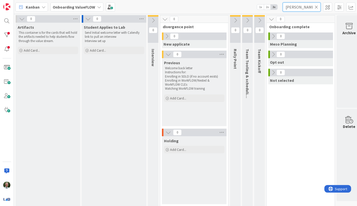
click at [245, 8] on input "daniela" at bounding box center [302, 7] width 38 height 9
paste input "Daniela Vi"
type input "Daniela Vila"
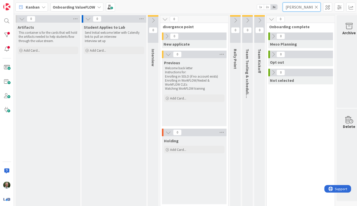
drag, startPoint x: 308, startPoint y: 7, endPoint x: 282, endPoint y: 8, distance: 25.7
click at [245, 8] on div "Kanban Onboarding ValueFLOW 1x 2x 3x Daniela Vila" at bounding box center [185, 7] width 343 height 14
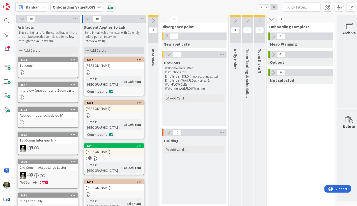
click at [102, 49] on span "Add Card..." at bounding box center [98, 50] width 16 height 5
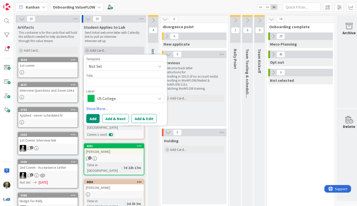
type textarea "x"
type textarea "Daniela Vila"
click at [134, 120] on button "Add & Edit" at bounding box center [143, 118] width 25 height 9
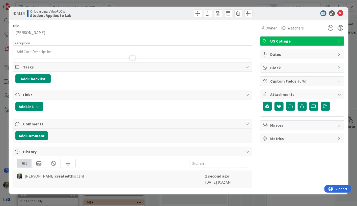
click at [245, 41] on span "US College" at bounding box center [302, 41] width 65 height 6
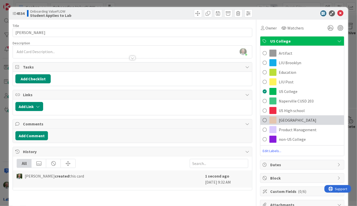
click at [245, 118] on span "Georgetown" at bounding box center [298, 120] width 38 height 6
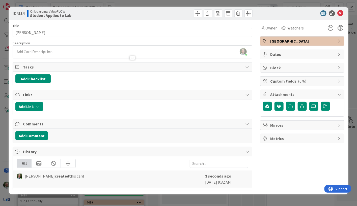
click at [43, 51] on div "[PERSON_NAME] just joined" at bounding box center [132, 52] width 239 height 13
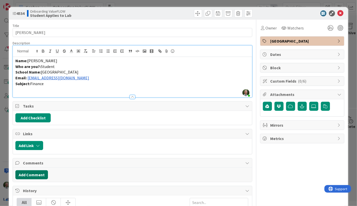
click at [32, 174] on button "Add Comment" at bounding box center [31, 174] width 33 height 9
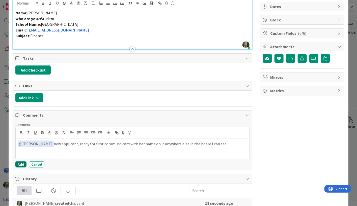
click at [17, 164] on button "Add" at bounding box center [20, 165] width 11 height 6
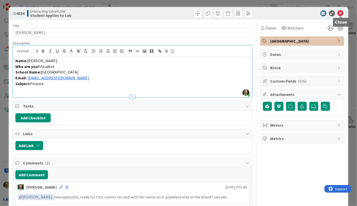
click at [245, 13] on icon at bounding box center [340, 13] width 6 height 6
